Goal: Information Seeking & Learning: Understand process/instructions

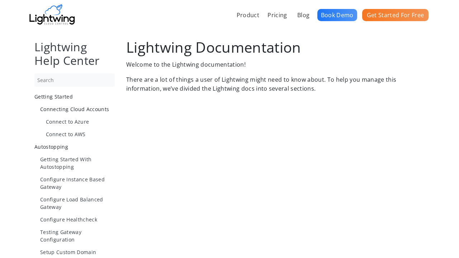
scroll to position [505, 0]
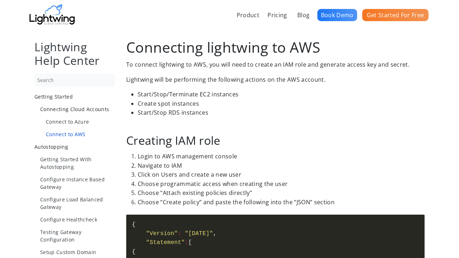
scroll to position [525, 0]
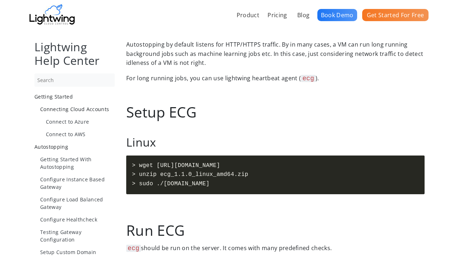
scroll to position [537, 0]
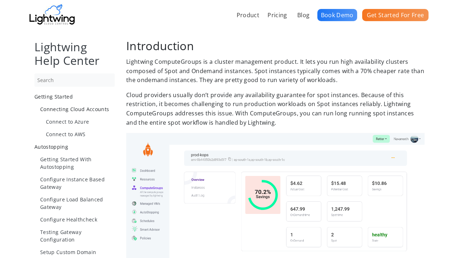
scroll to position [505, 0]
